Goal: Task Accomplishment & Management: Manage account settings

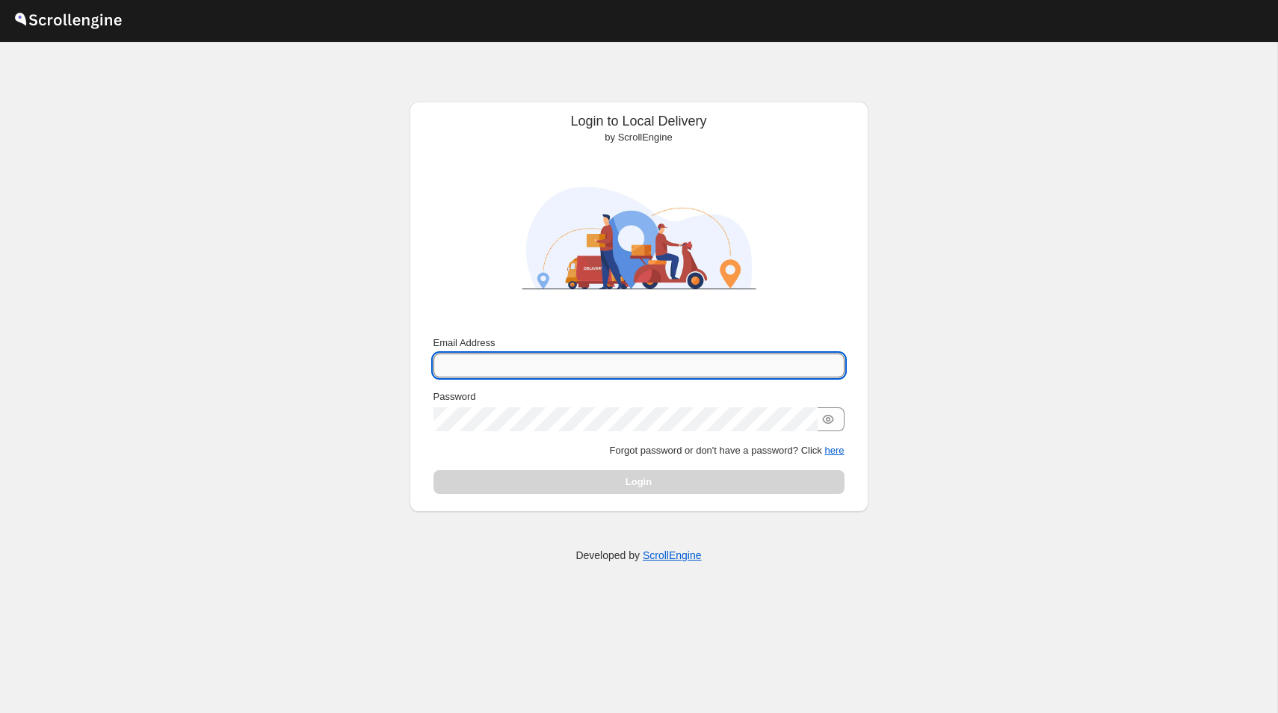
click at [589, 364] on input "Email Address" at bounding box center [638, 366] width 411 height 24
type input "[PERSON_NAME][EMAIL_ADDRESS][DOMAIN_NAME]"
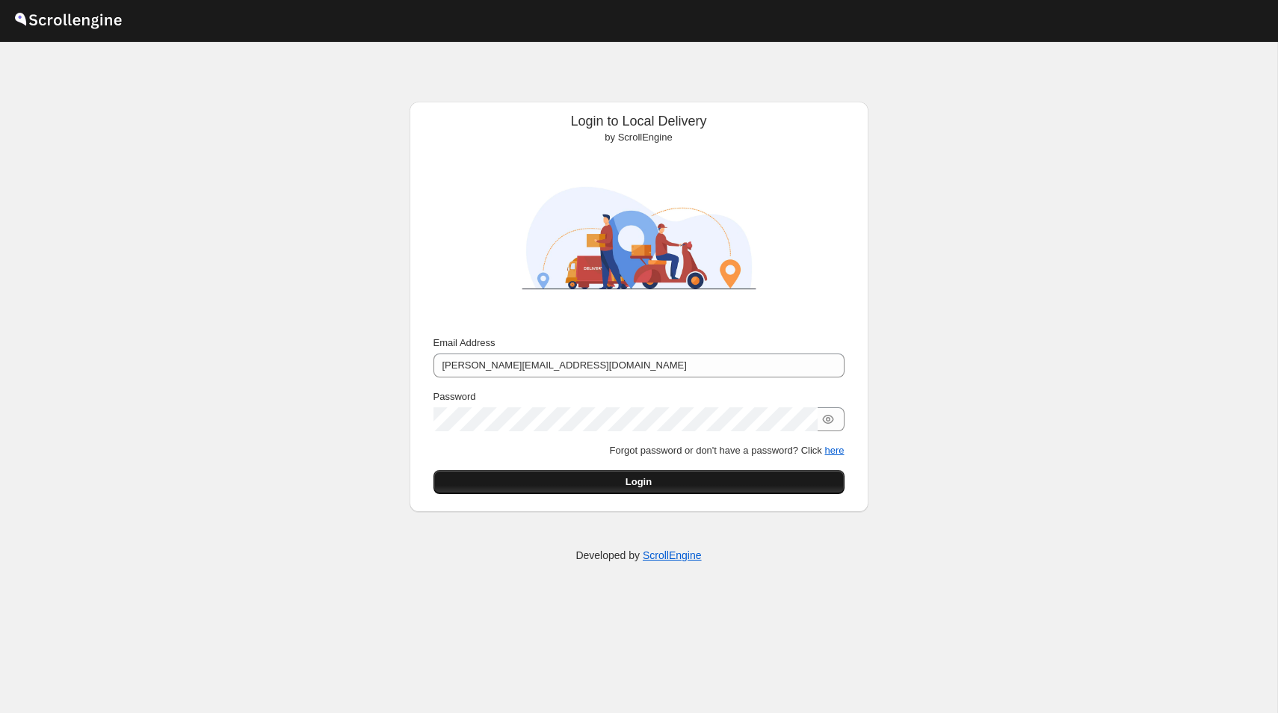
click at [638, 486] on span "Login" at bounding box center [639, 482] width 26 height 15
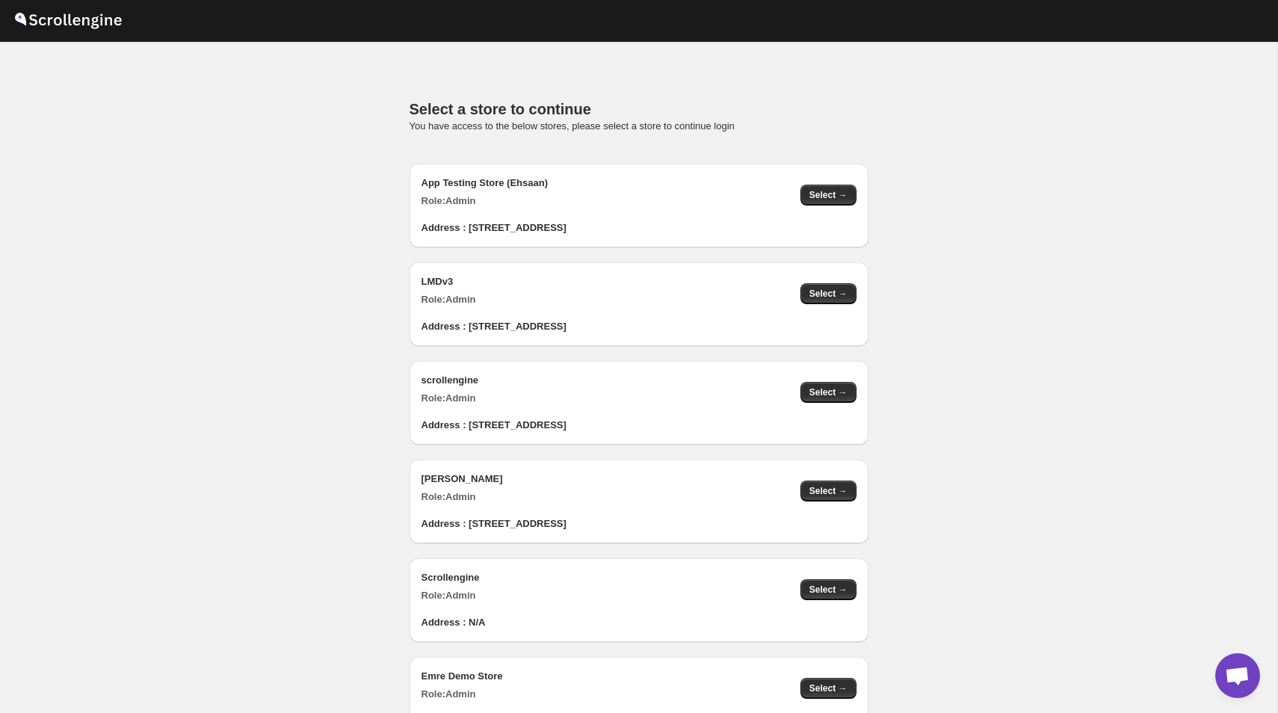
scroll to position [1503, 0]
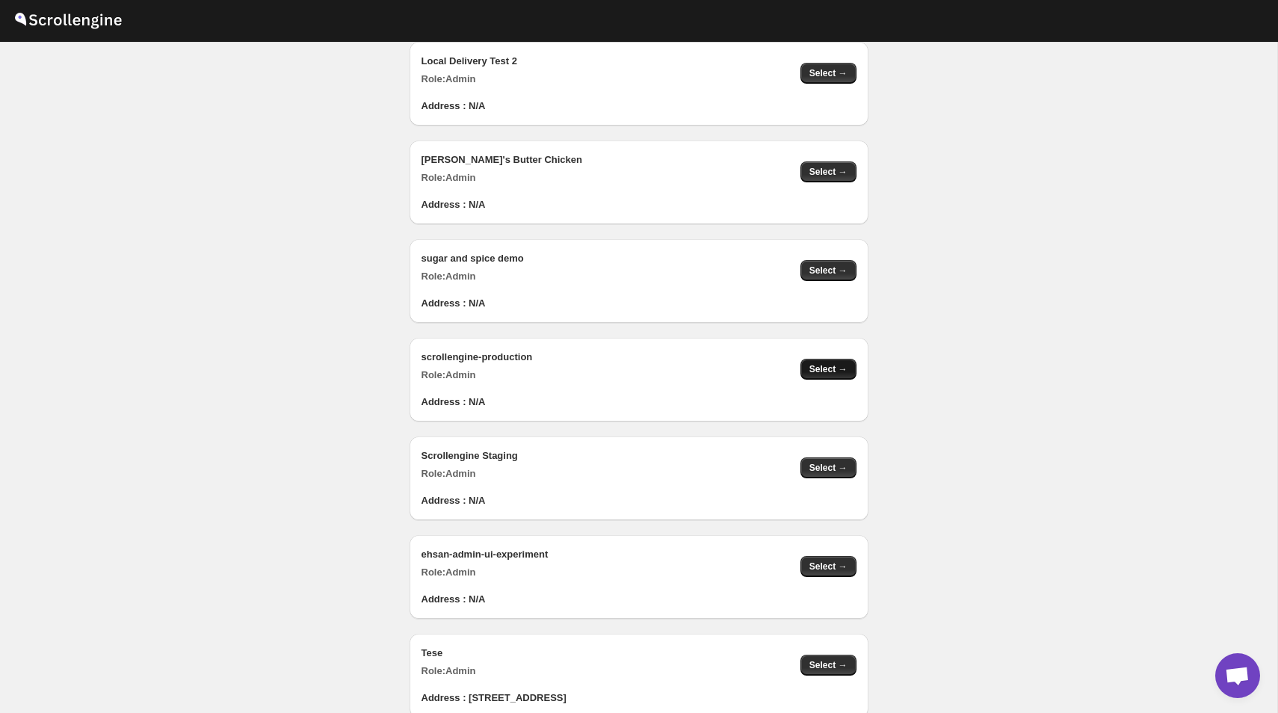
click at [827, 372] on span "Select →" at bounding box center [828, 369] width 38 height 12
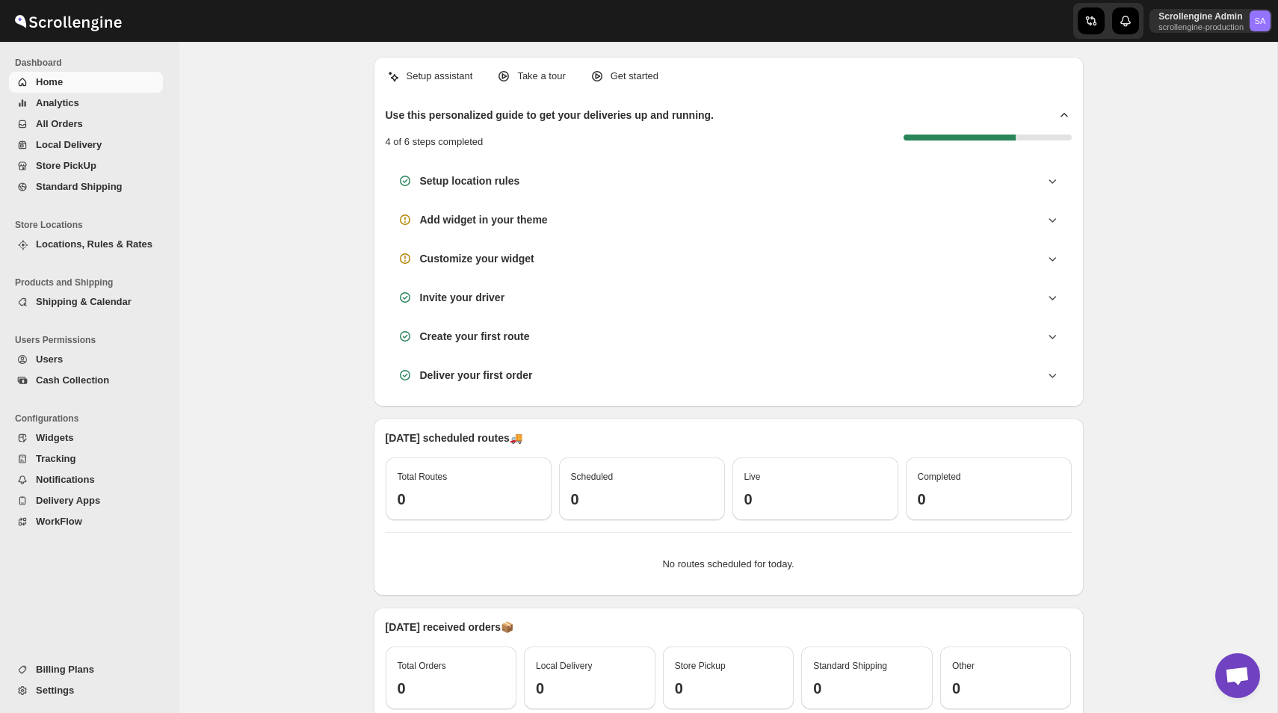
click at [49, 686] on span "Settings" at bounding box center [55, 690] width 38 height 11
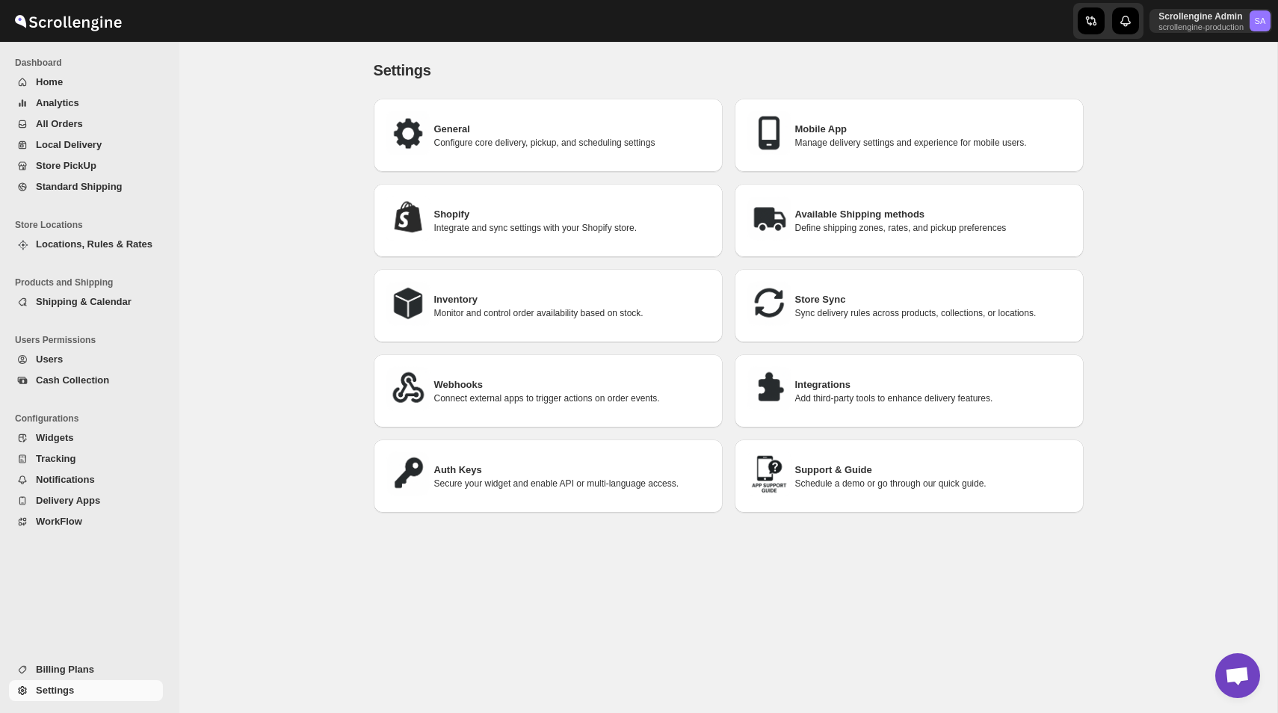
click at [543, 446] on div "Auth Keys Secure your widget and enable API or multi-language access." at bounding box center [548, 475] width 349 height 73
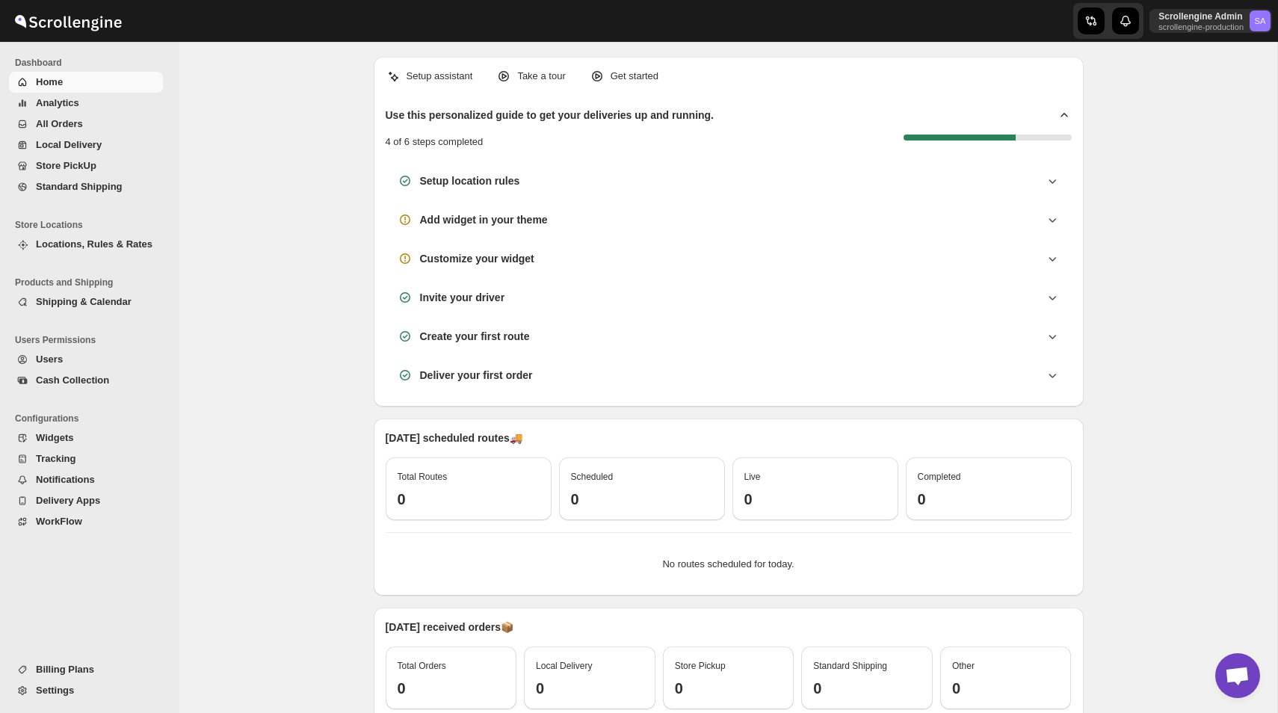
scroll to position [152, 0]
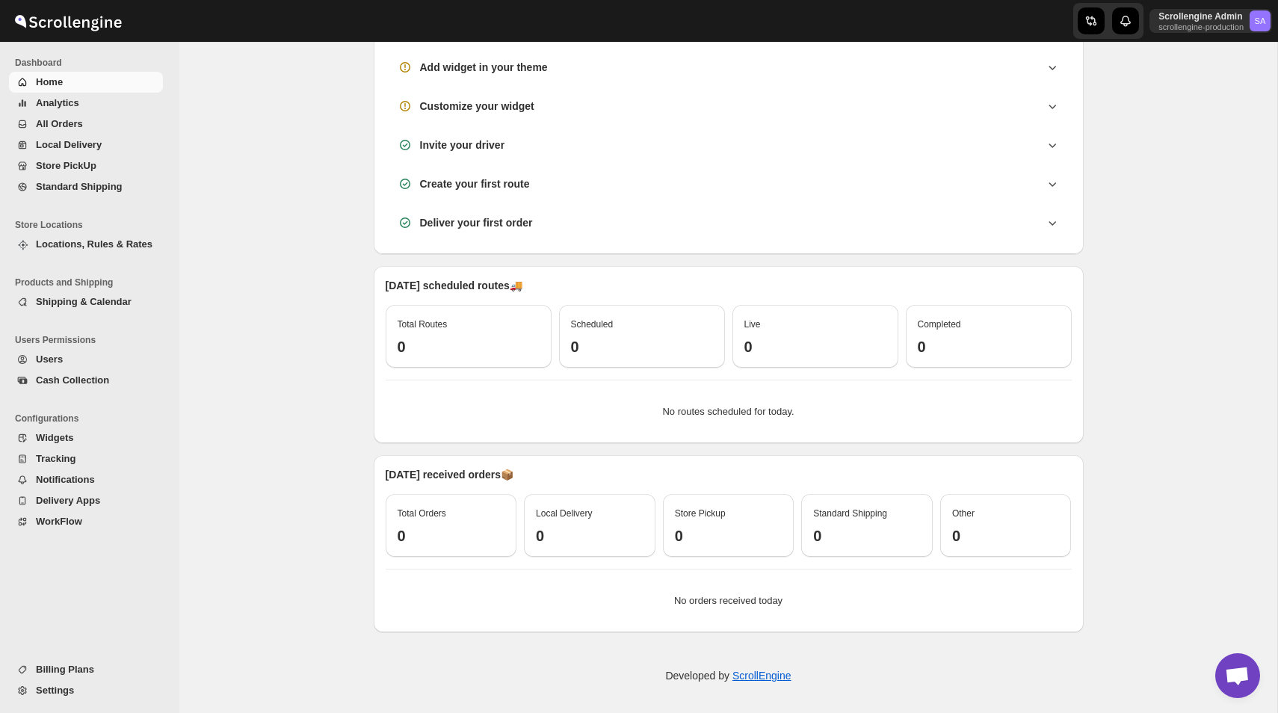
click at [84, 693] on span "Settings" at bounding box center [98, 690] width 124 height 15
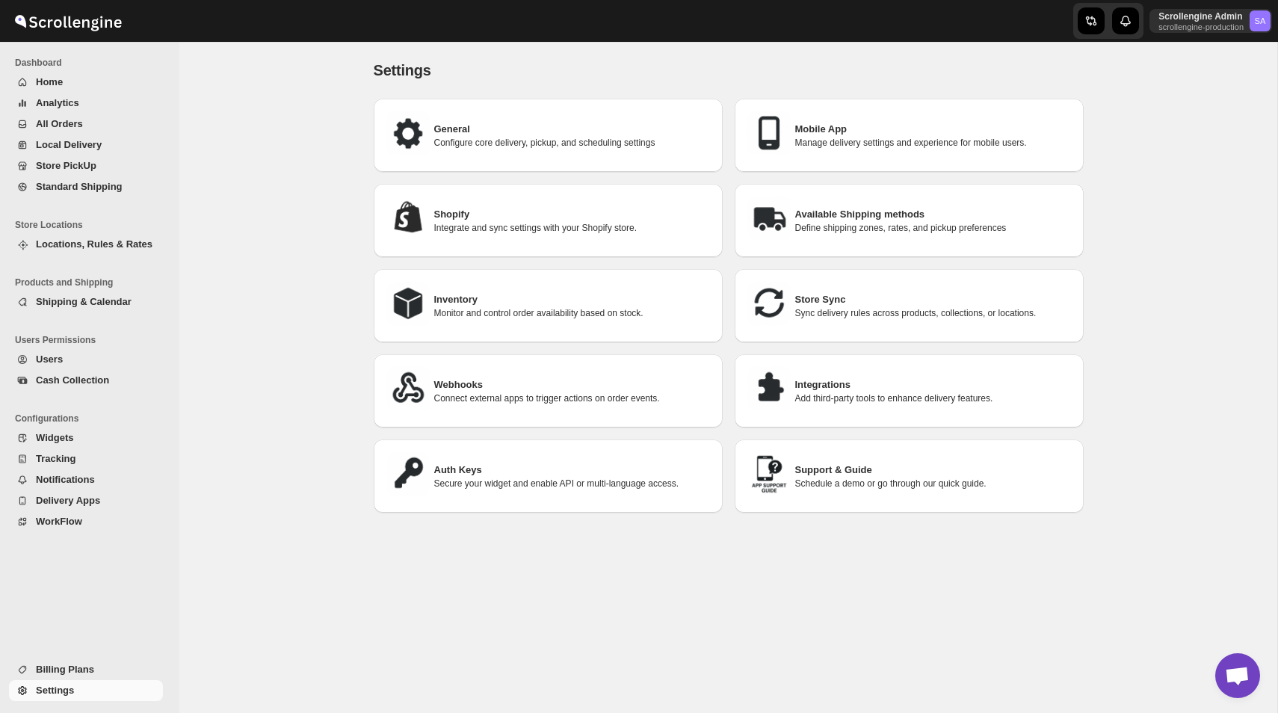
click at [836, 384] on h3 "Integrations" at bounding box center [933, 384] width 277 height 15
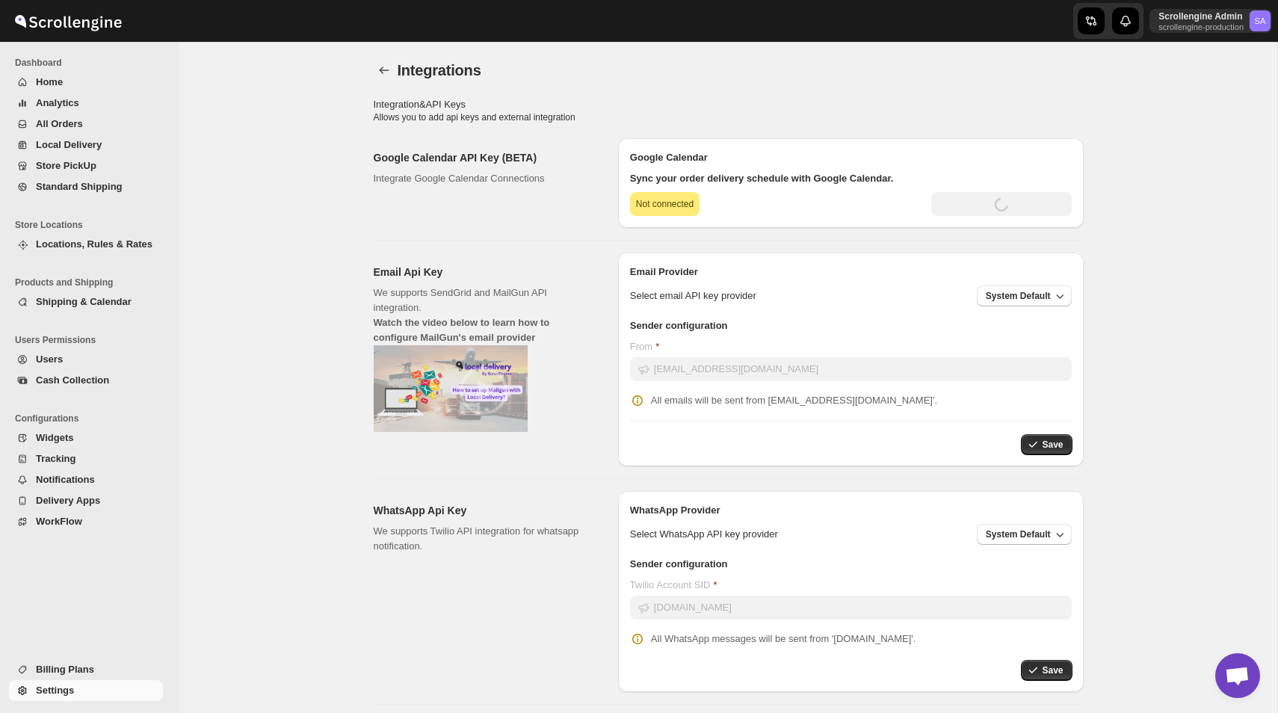
type input "[SECURITY_DATA]"
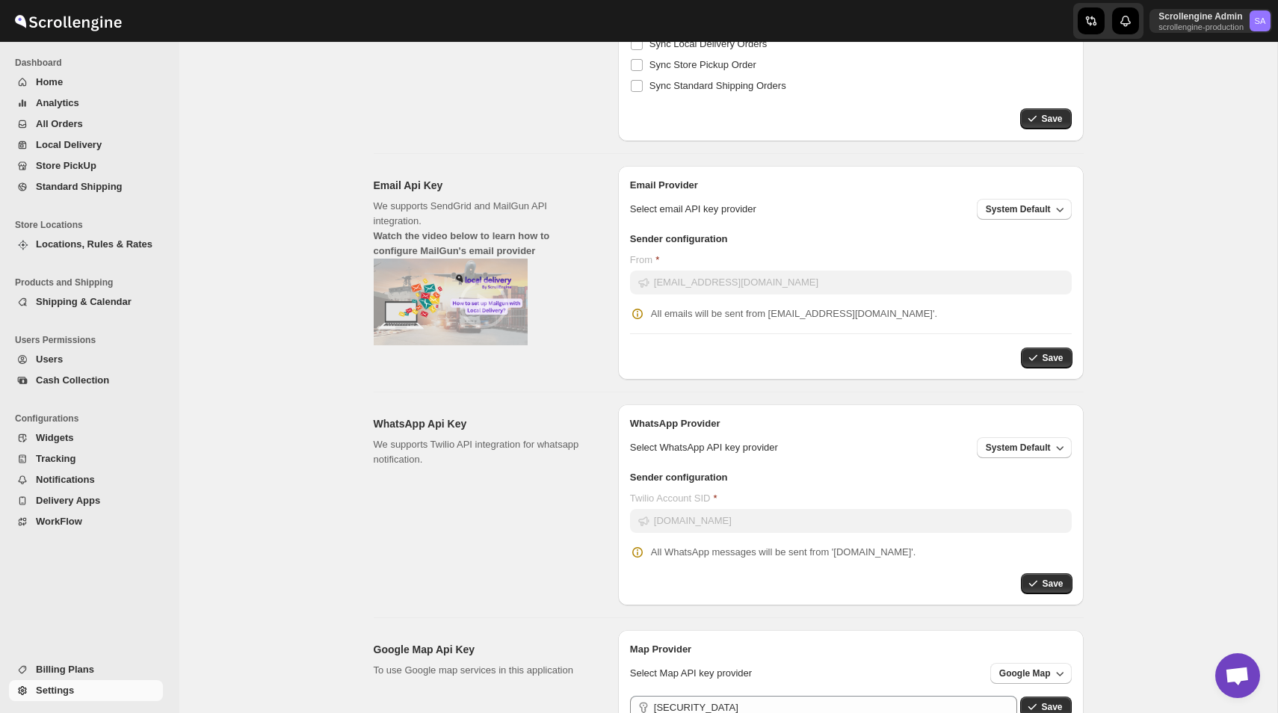
scroll to position [333, 0]
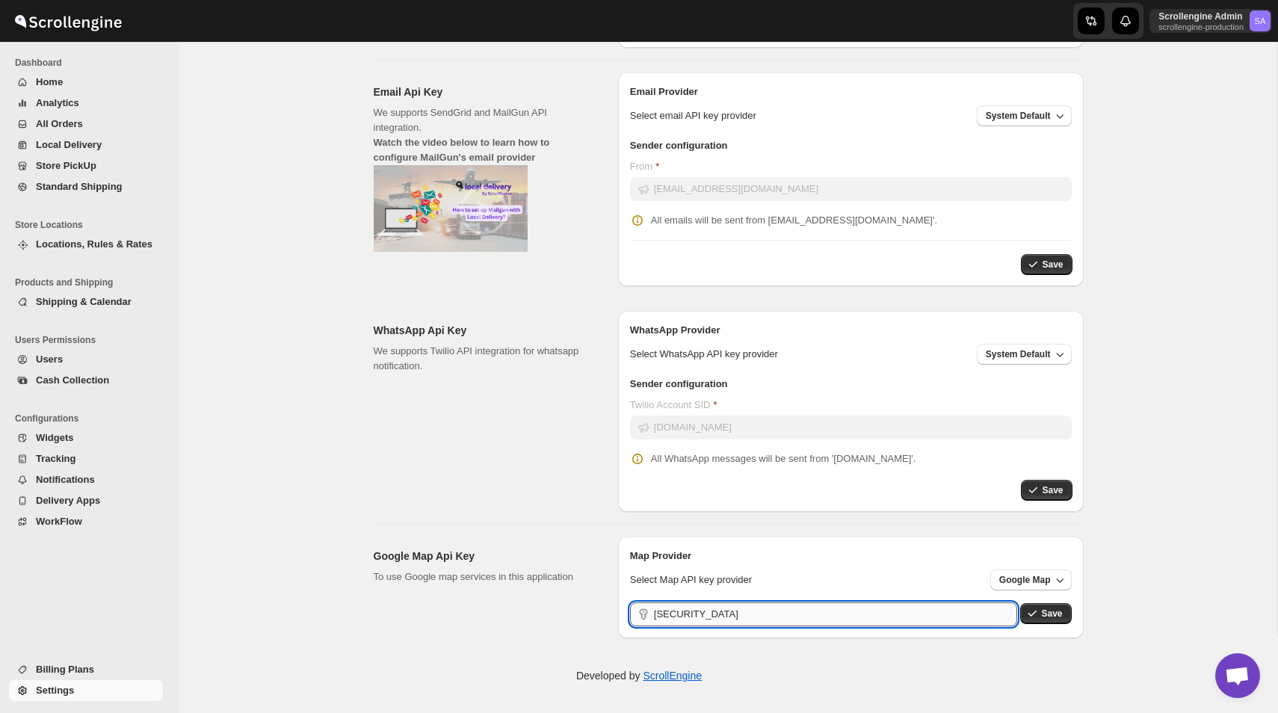
click at [757, 621] on input "[SECURITY_DATA]" at bounding box center [836, 614] width 364 height 24
